Goal: Navigation & Orientation: Find specific page/section

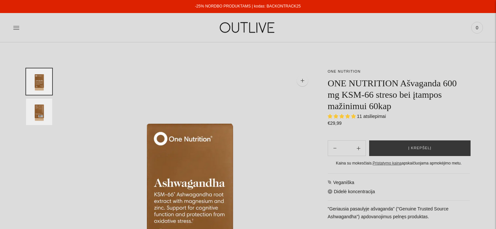
select select "**********"
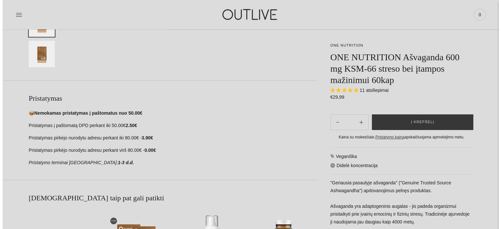
scroll to position [196, 0]
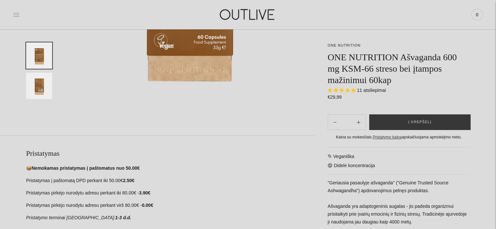
click at [17, 13] on icon at bounding box center [16, 14] width 6 height 3
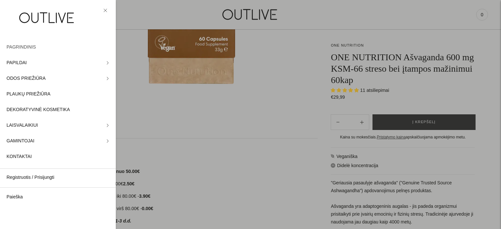
click at [15, 44] on span "PAGRINDINIS" at bounding box center [21, 47] width 29 height 8
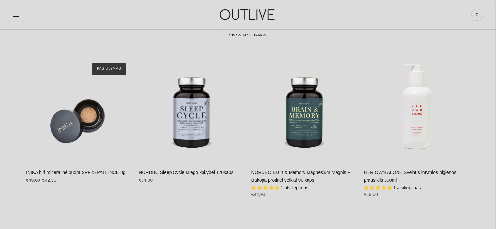
scroll to position [261, 0]
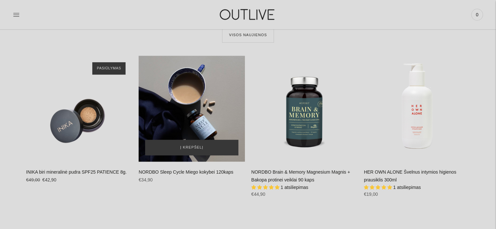
click at [180, 114] on div "NORDBO Sleep Cycle Miego kokybei 120kaps\a" at bounding box center [192, 109] width 106 height 106
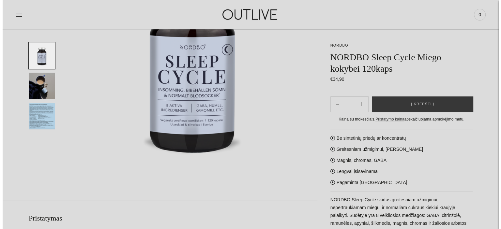
scroll to position [131, 0]
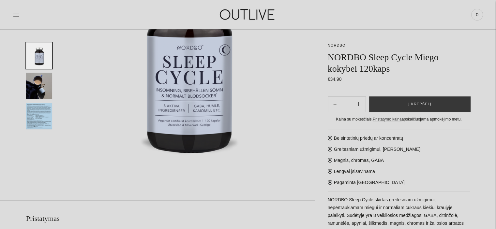
click at [15, 14] on icon at bounding box center [16, 14] width 7 height 7
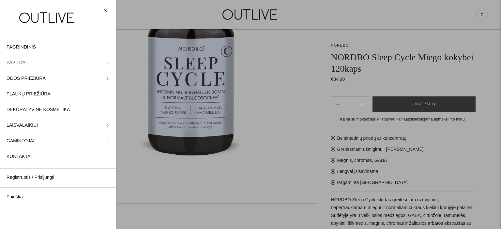
click at [19, 64] on span "PAPILDAI" at bounding box center [17, 63] width 20 height 8
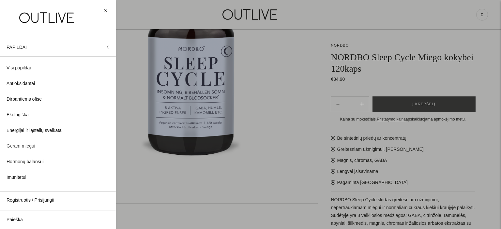
click at [20, 146] on span "Geram miegui" at bounding box center [21, 147] width 29 height 8
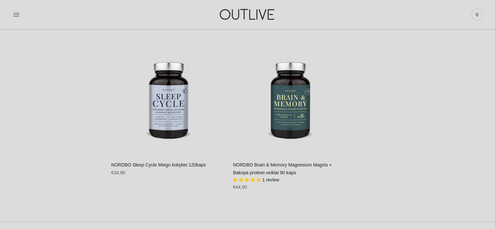
scroll to position [1860, 0]
